Goal: Task Accomplishment & Management: Manage account settings

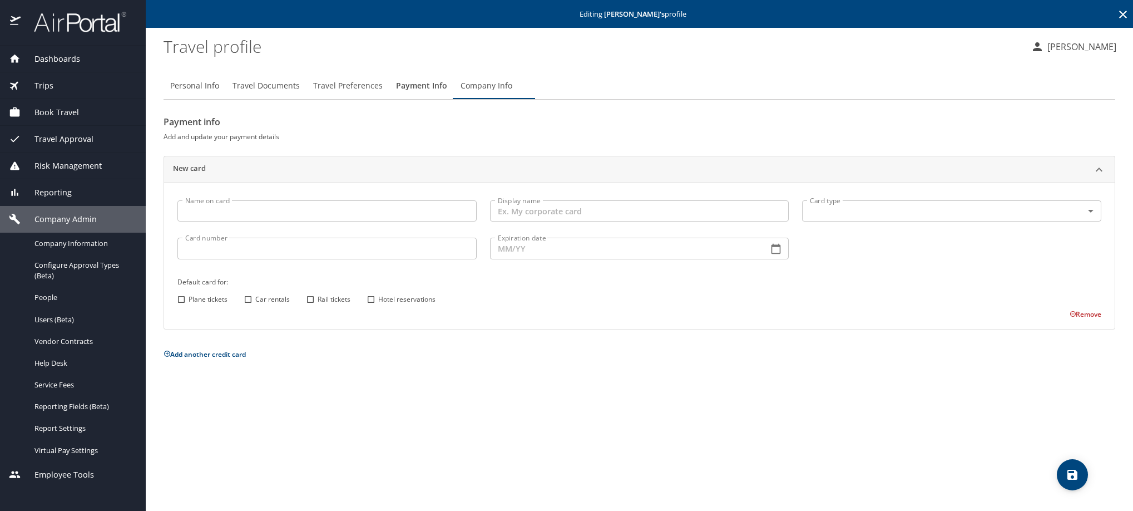
scroll to position [51, 0]
click at [1124, 12] on icon at bounding box center [1123, 14] width 13 height 13
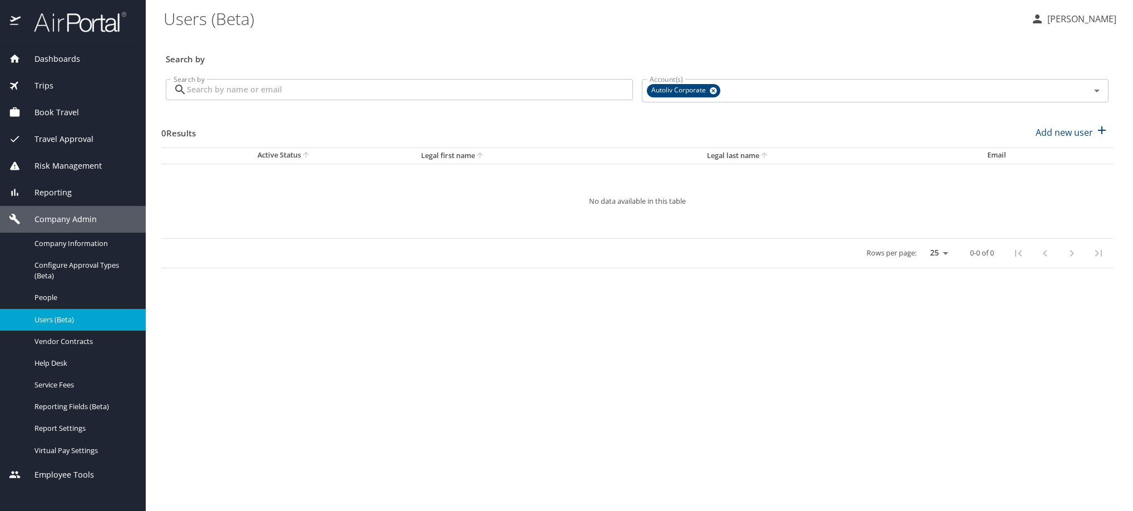
click at [532, 100] on input "Search by" at bounding box center [410, 89] width 446 height 21
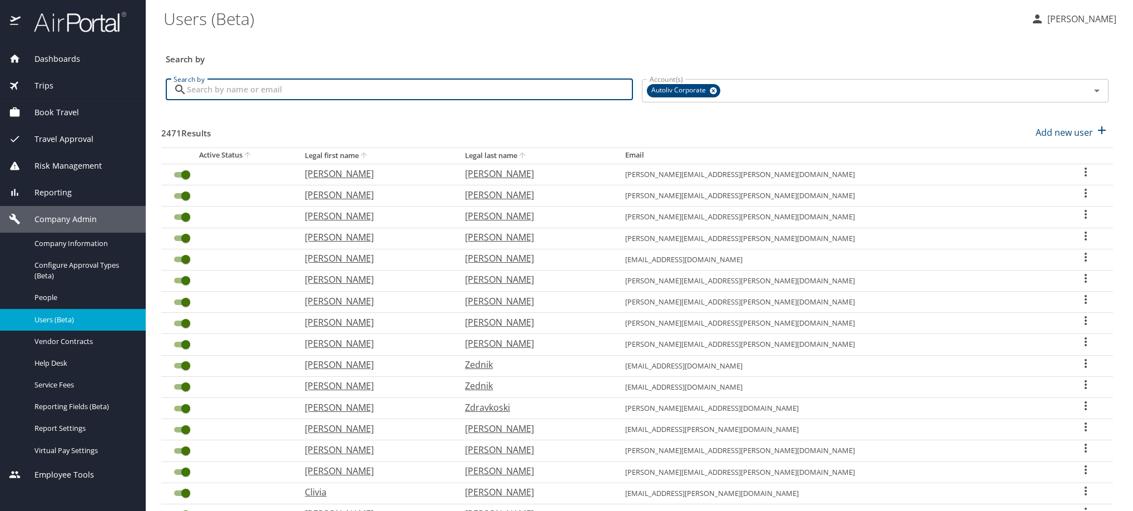
paste input "[PERSON_NAME][EMAIL_ADDRESS][PERSON_NAME][DOMAIN_NAME]"
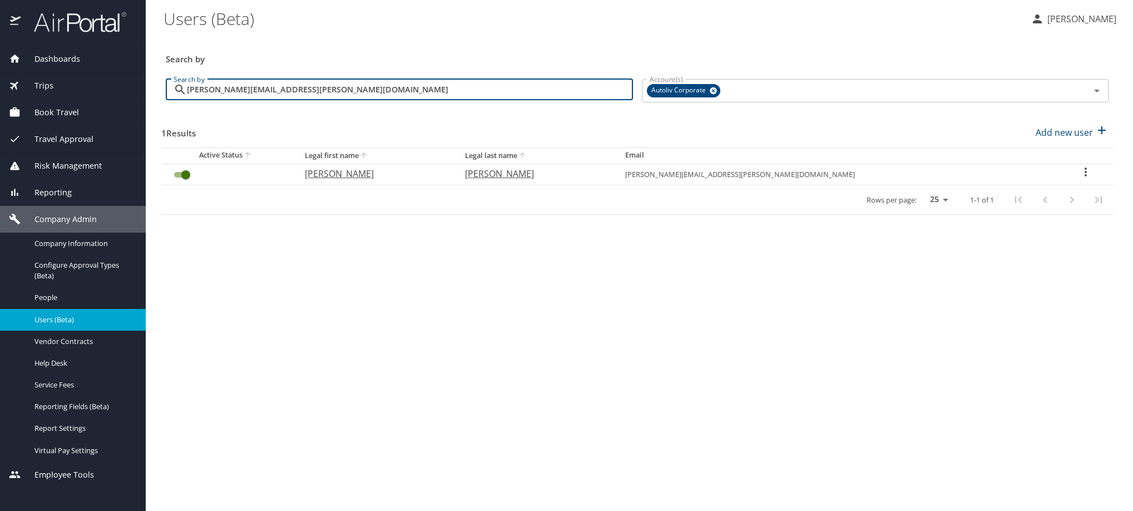
type input "[PERSON_NAME][EMAIL_ADDRESS][PERSON_NAME][DOMAIN_NAME]"
click at [1079, 179] on icon "User Search Table" at bounding box center [1085, 171] width 13 height 13
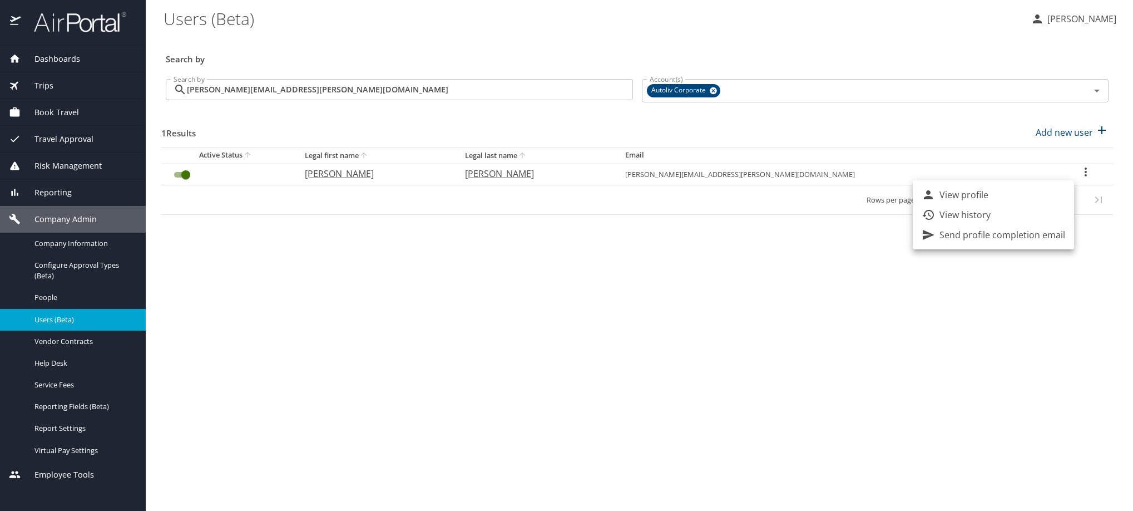
click at [1050, 200] on li "View profile" at bounding box center [993, 195] width 161 height 20
select select "US"
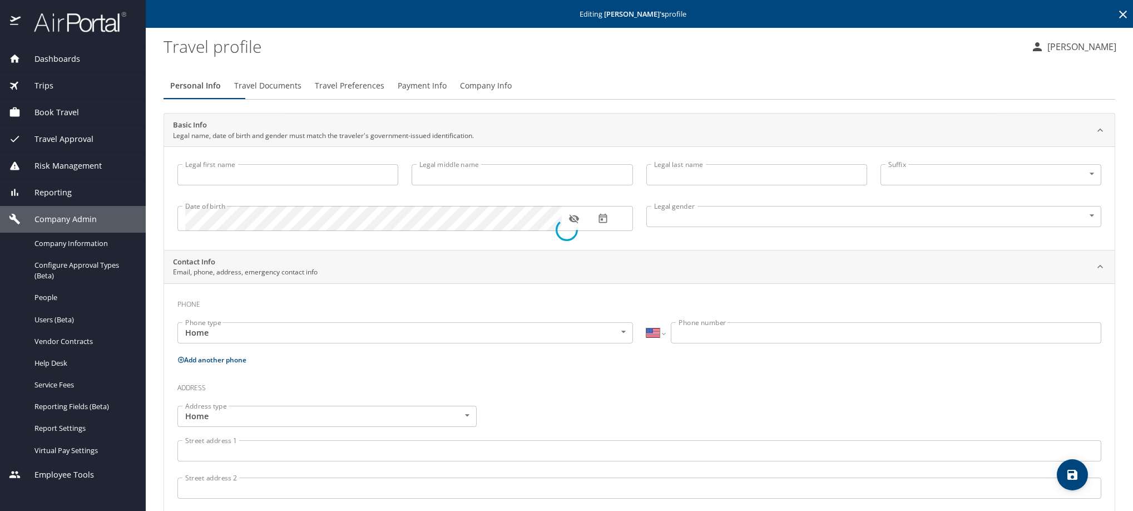
type input "[PERSON_NAME]"
type input "[DEMOGRAPHIC_DATA]"
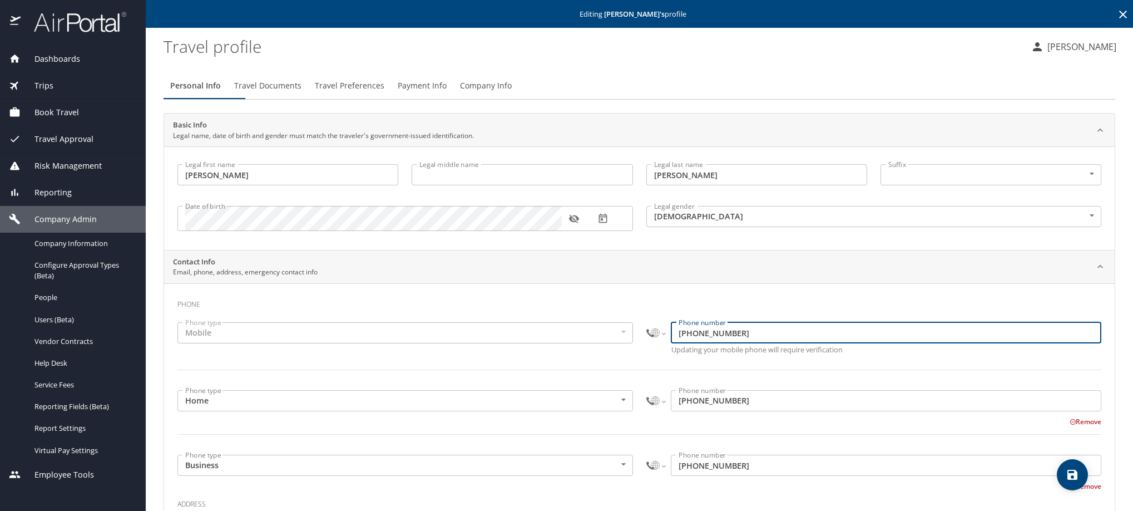
drag, startPoint x: 772, startPoint y: 356, endPoint x: 669, endPoint y: 359, distance: 102.4
click at [669, 343] on div "International [GEOGRAPHIC_DATA] [GEOGRAPHIC_DATA] [GEOGRAPHIC_DATA] [GEOGRAPHIC…" at bounding box center [874, 332] width 456 height 21
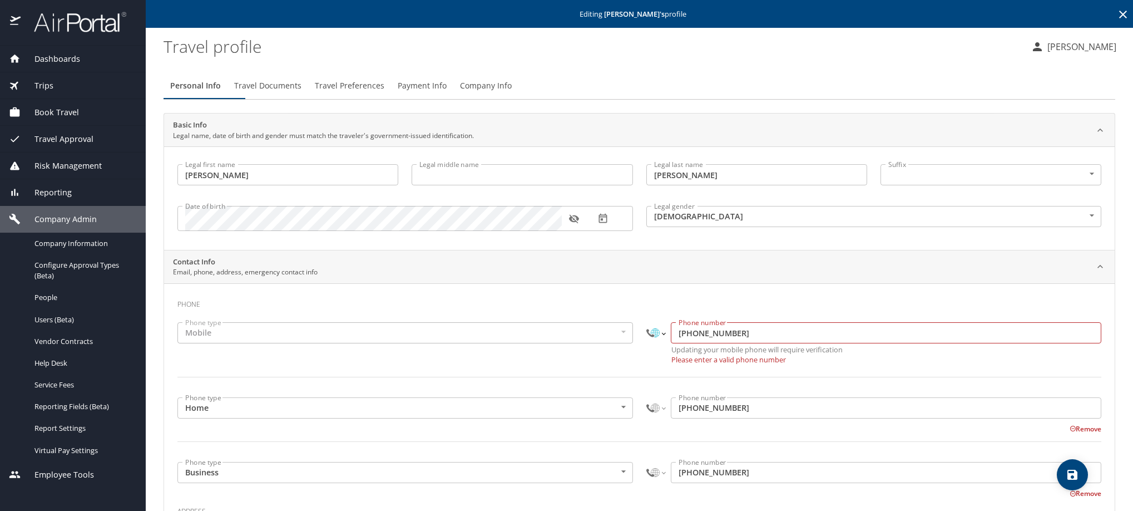
click at [646, 343] on select "International [GEOGRAPHIC_DATA] [GEOGRAPHIC_DATA] [GEOGRAPHIC_DATA] [GEOGRAPHIC…" at bounding box center [655, 332] width 19 height 21
select select "MX"
click at [646, 337] on select "International [GEOGRAPHIC_DATA] [GEOGRAPHIC_DATA] [GEOGRAPHIC_DATA] [GEOGRAPHIC…" at bounding box center [655, 332] width 19 height 21
paste input "[PHONE_NUMBER]"
type input "[PHONE_NUMBER]"
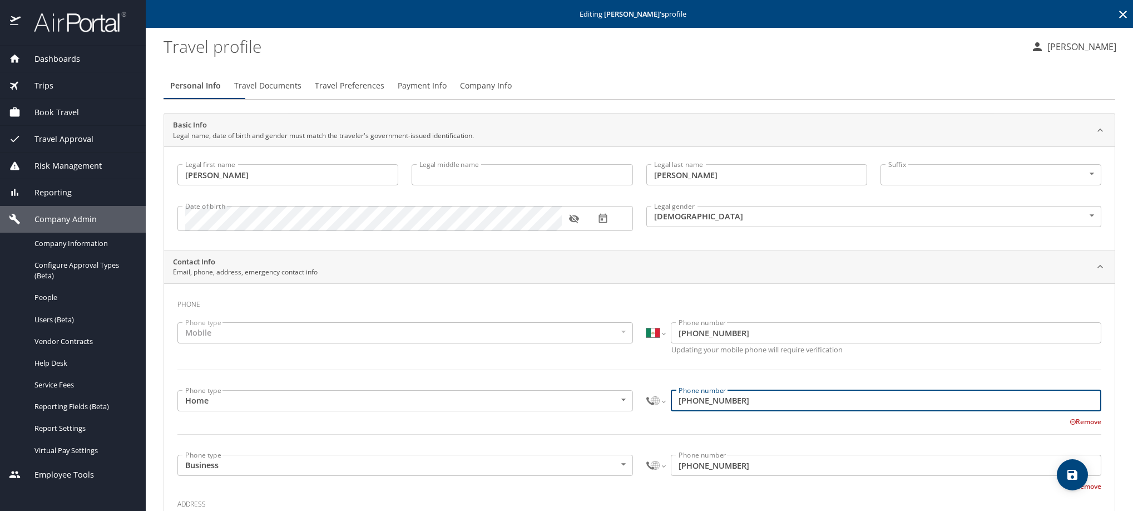
drag, startPoint x: 795, startPoint y: 426, endPoint x: 651, endPoint y: 423, distance: 143.6
click at [651, 411] on div "International [GEOGRAPHIC_DATA] [GEOGRAPHIC_DATA] [GEOGRAPHIC_DATA] [GEOGRAPHIC…" at bounding box center [874, 400] width 456 height 21
click at [653, 411] on select "International [GEOGRAPHIC_DATA] [GEOGRAPHIC_DATA] [GEOGRAPHIC_DATA] [GEOGRAPHIC…" at bounding box center [655, 400] width 19 height 21
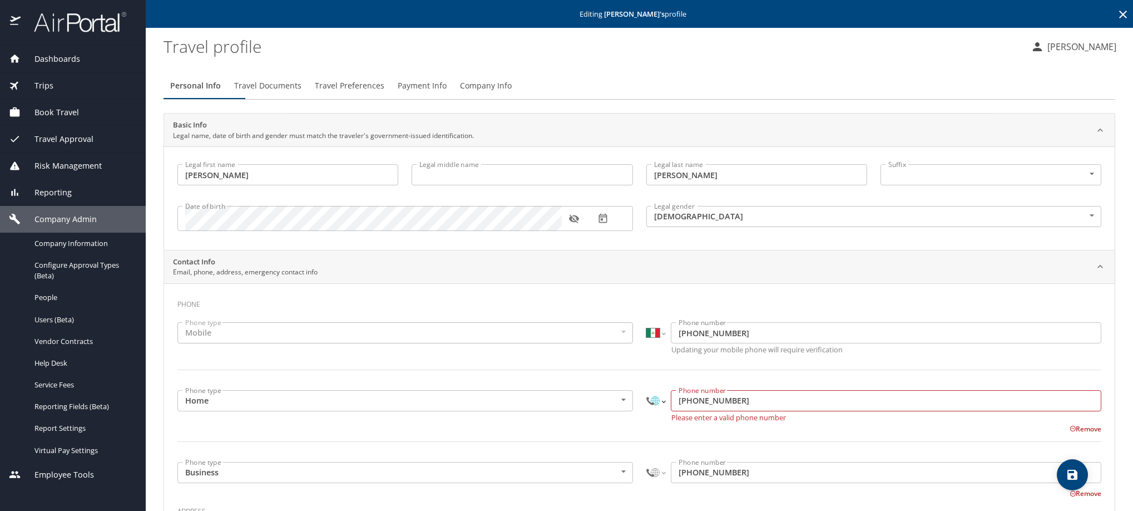
select select "MX"
click at [646, 411] on select "International [GEOGRAPHIC_DATA] [GEOGRAPHIC_DATA] [GEOGRAPHIC_DATA] [GEOGRAPHIC…" at bounding box center [655, 400] width 19 height 21
paste input "[PHONE_NUMBER]"
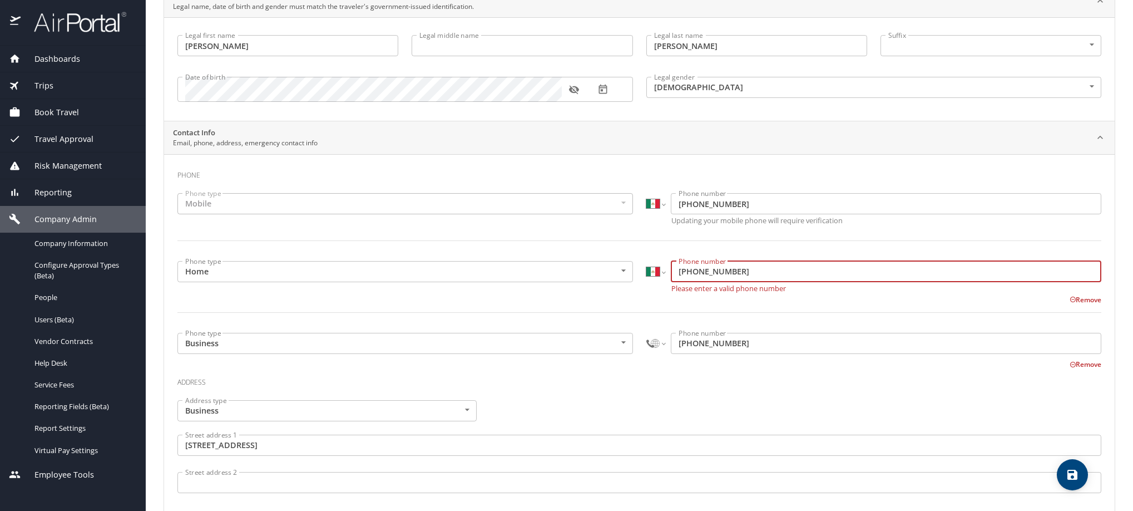
scroll to position [159, 0]
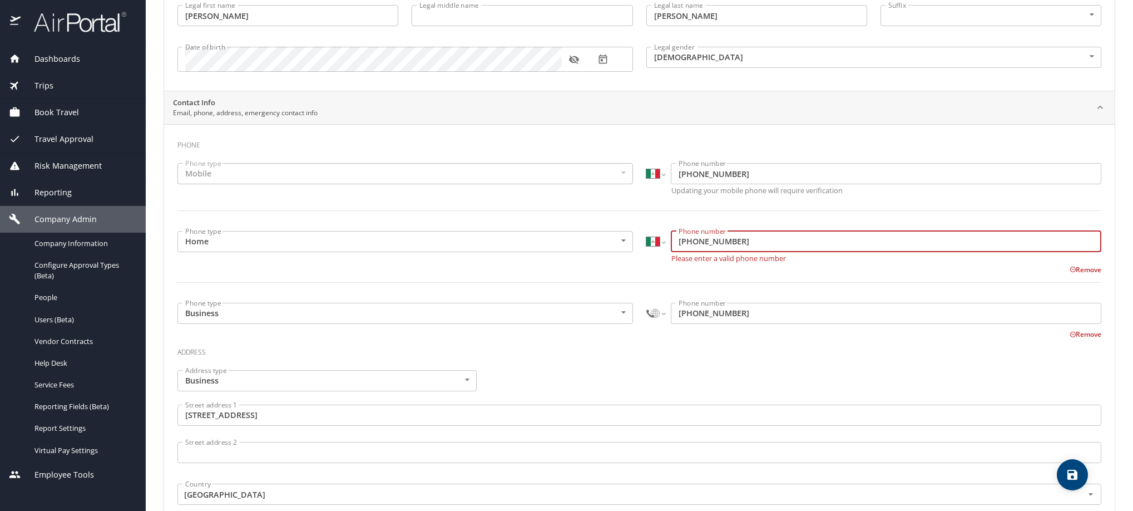
type input "[PHONE_NUMBER]"
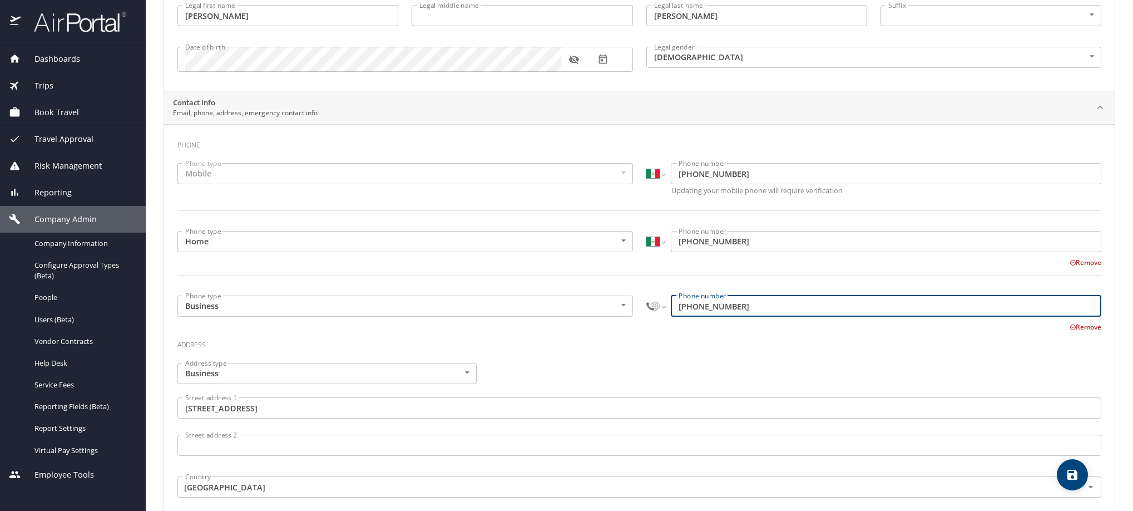
drag, startPoint x: 788, startPoint y: 349, endPoint x: 609, endPoint y: 337, distance: 179.5
click at [609, 333] on div "Phone type Business Business Phone type International [GEOGRAPHIC_DATA] [GEOGRA…" at bounding box center [639, 311] width 937 height 44
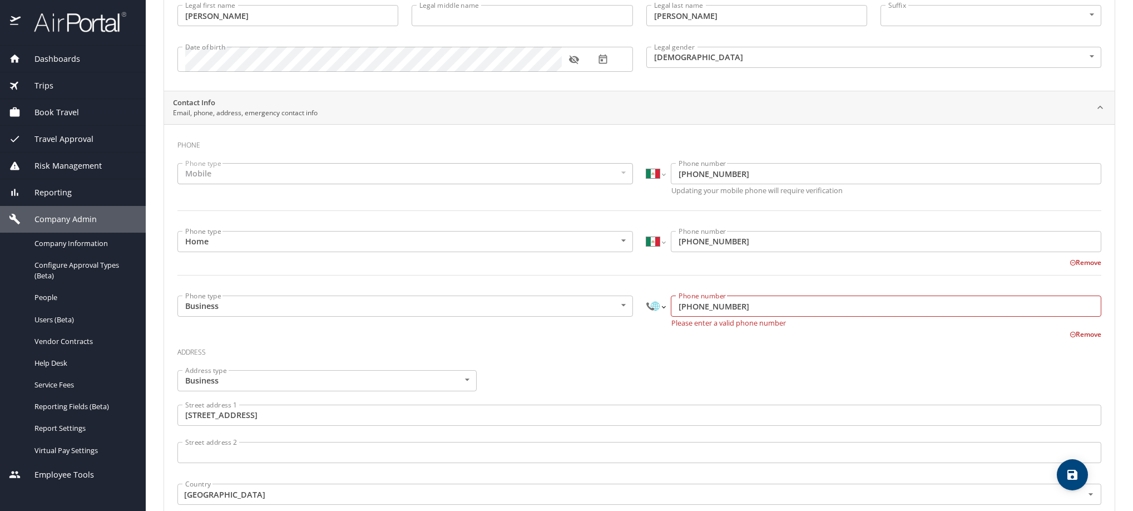
click at [653, 317] on select "International [GEOGRAPHIC_DATA] [GEOGRAPHIC_DATA] [GEOGRAPHIC_DATA] [GEOGRAPHIC…" at bounding box center [655, 305] width 19 height 21
select select "MX"
click at [646, 317] on select "International [GEOGRAPHIC_DATA] [GEOGRAPHIC_DATA] [GEOGRAPHIC_DATA] [GEOGRAPHIC…" at bounding box center [655, 305] width 19 height 21
paste input "[PHONE_NUMBER]"
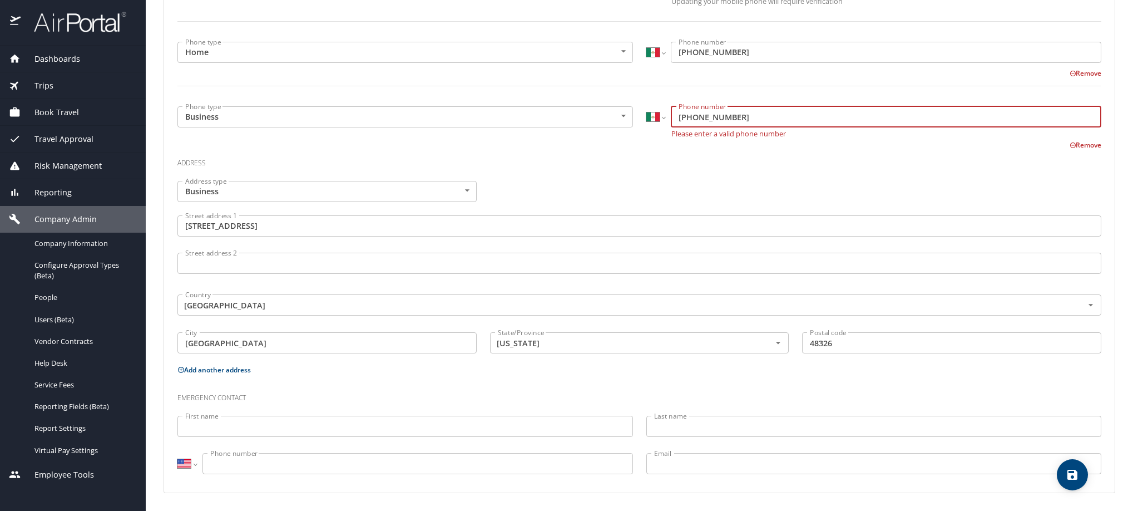
scroll to position [414, 0]
click at [779, 106] on input "[PHONE_NUMBER]" at bounding box center [886, 116] width 431 height 21
type input "[PHONE_NUMBER]"
click at [774, 174] on div "Address type Business Business Address type Street address [STREET_ADDRESS] add…" at bounding box center [639, 268] width 937 height 189
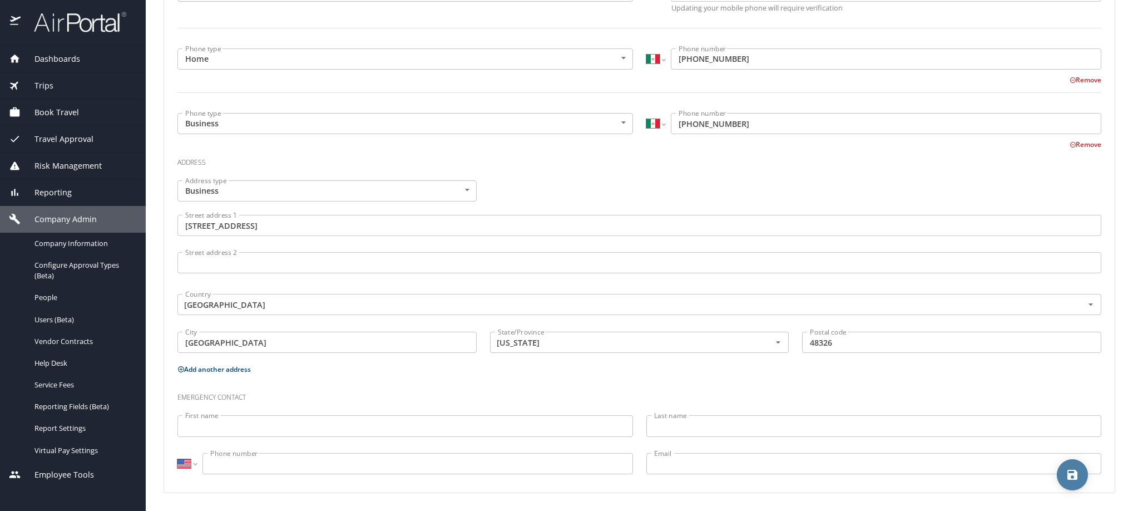
click at [1068, 476] on icon "save" at bounding box center [1073, 475] width 10 height 10
select select "MX"
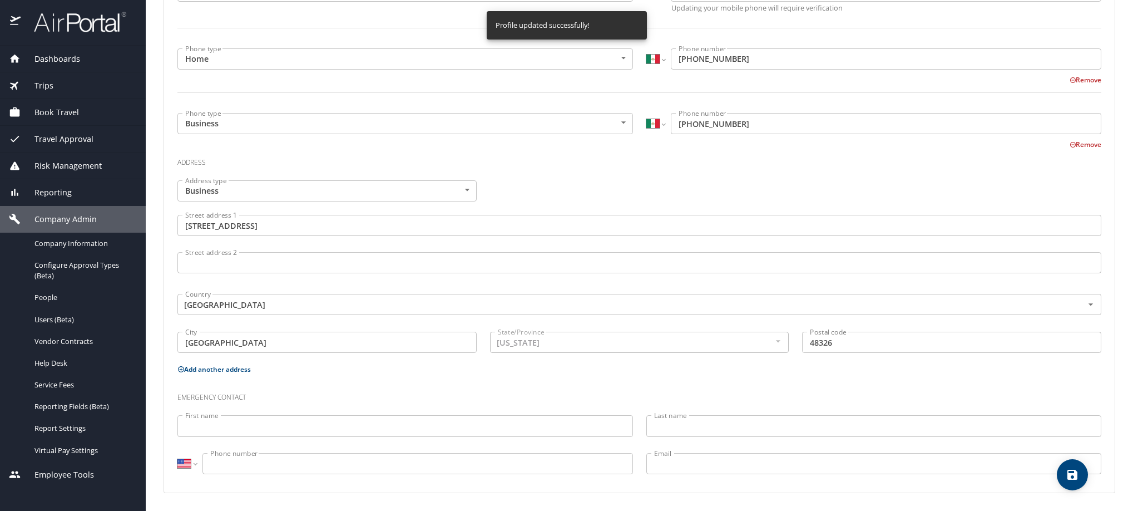
select select "MX"
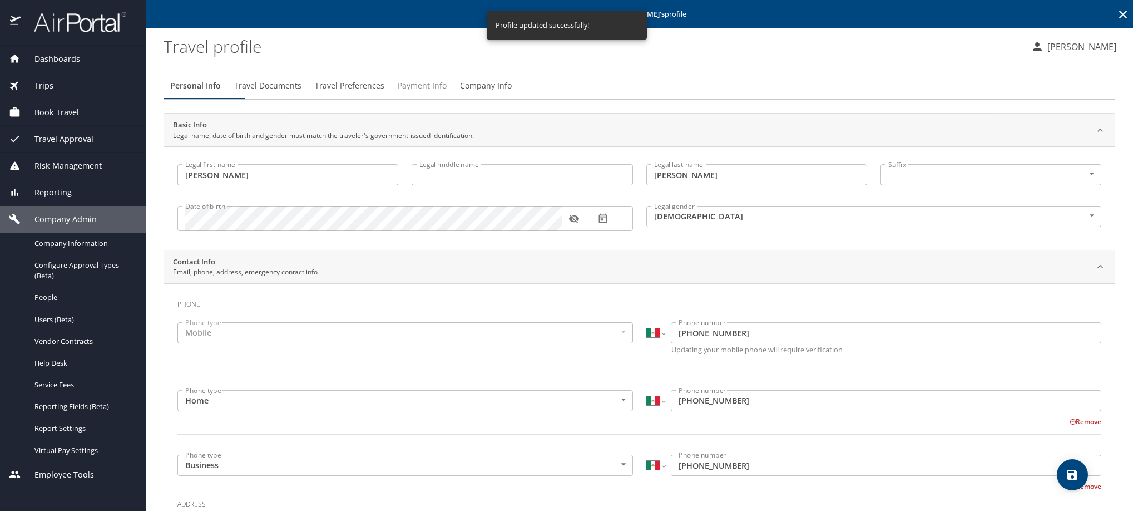
click at [447, 93] on span "Payment Info" at bounding box center [422, 86] width 49 height 14
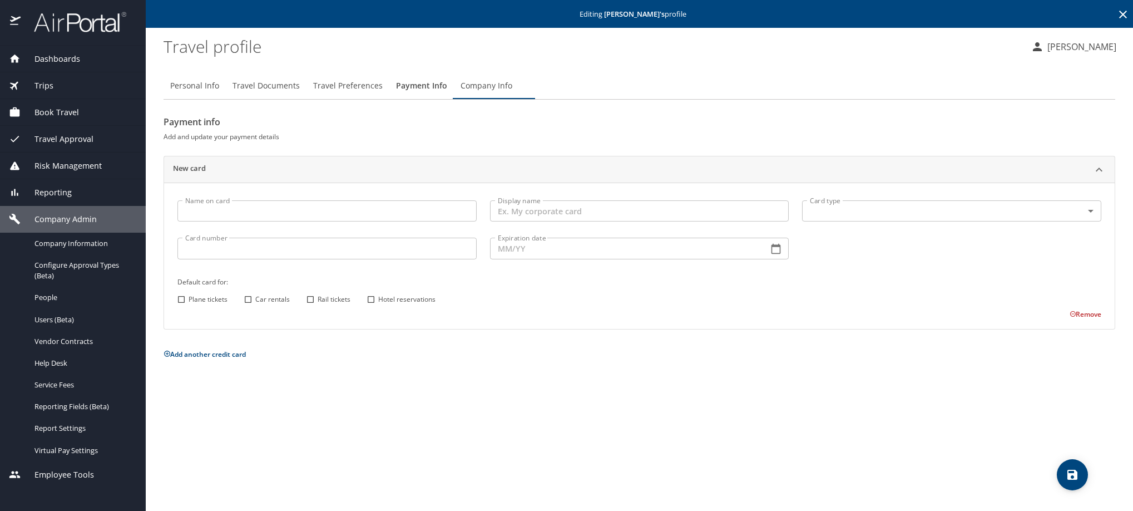
click at [194, 93] on span "Personal Info" at bounding box center [194, 86] width 49 height 14
select select "MX"
select select "US"
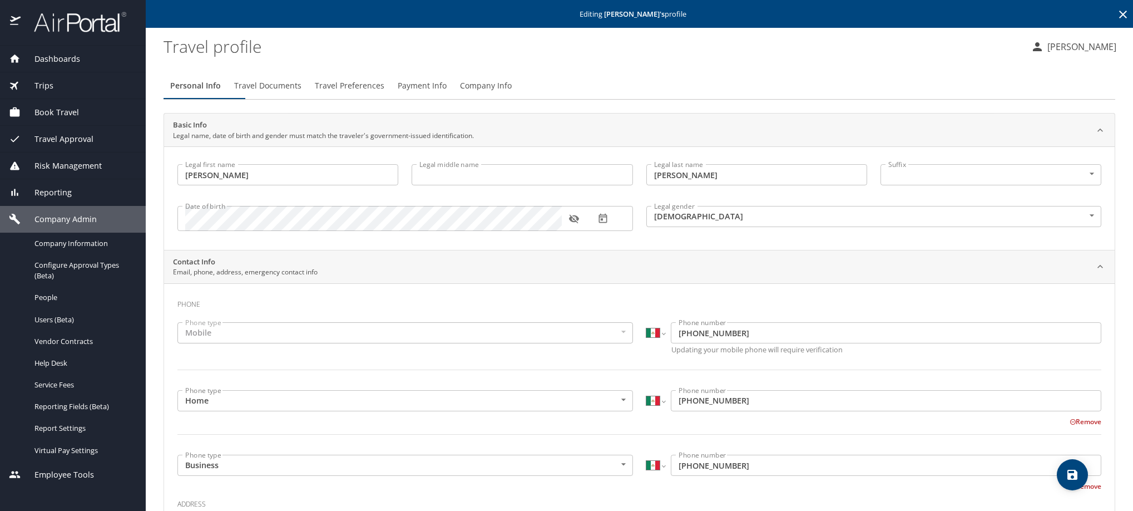
click at [384, 90] on span "Travel Preferences" at bounding box center [350, 86] width 70 height 14
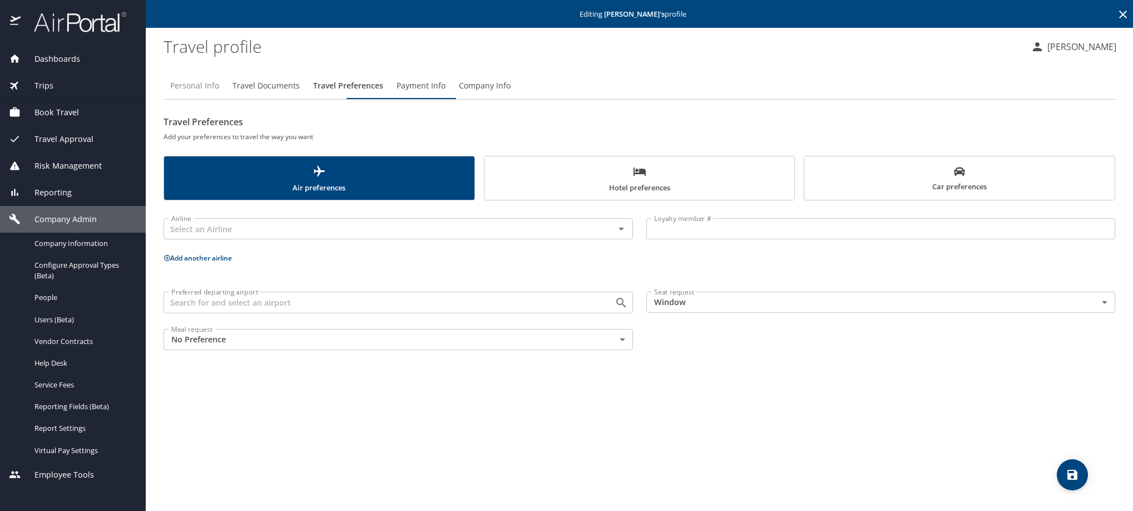
click at [201, 88] on span "Personal Info" at bounding box center [194, 86] width 49 height 14
select select "MX"
select select "US"
